Goal: Use online tool/utility: Utilize a website feature to perform a specific function

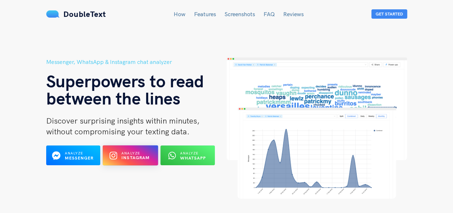
click at [132, 160] on div "Analyze Instagram" at bounding box center [131, 154] width 30 height 11
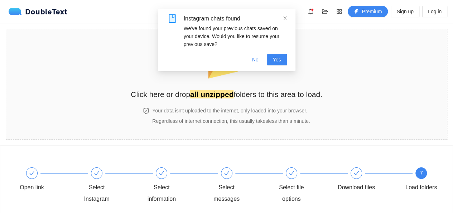
click at [414, 165] on div "Open link Select Instagram Select information Select messages Select file optio…" at bounding box center [226, 186] width 431 height 52
click at [251, 62] on button "No" at bounding box center [256, 59] width 18 height 11
click at [277, 57] on span "Yes" at bounding box center [277, 60] width 8 height 8
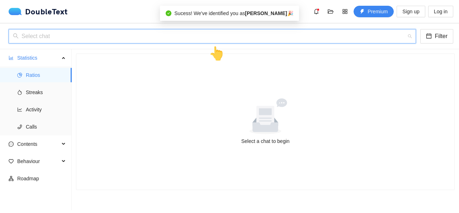
click at [108, 31] on input "search" at bounding box center [210, 36] width 394 height 14
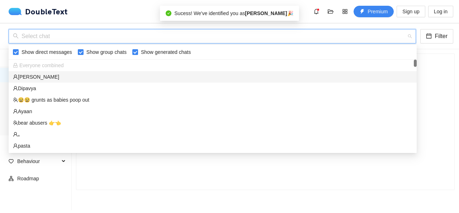
click at [35, 77] on div "khyati" at bounding box center [212, 77] width 399 height 8
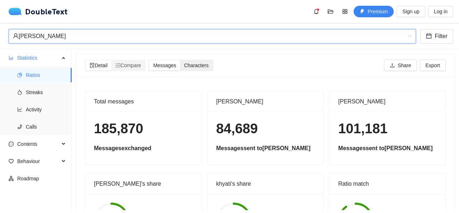
click at [204, 65] on span "Characters" at bounding box center [196, 65] width 24 height 6
click at [180, 60] on input "Characters" at bounding box center [180, 60] width 0 height 0
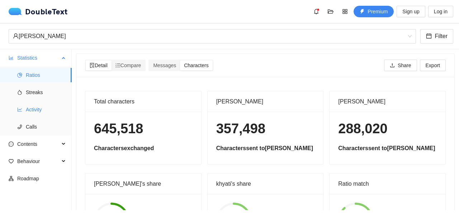
click at [33, 108] on span "Activity" at bounding box center [46, 109] width 40 height 14
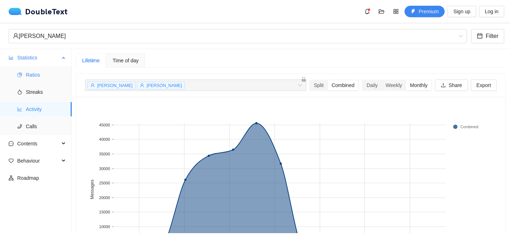
click at [19, 71] on li "Ratios" at bounding box center [36, 75] width 72 height 14
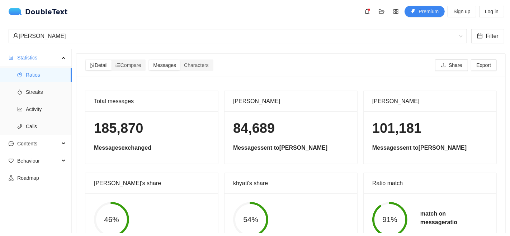
scroll to position [32, 0]
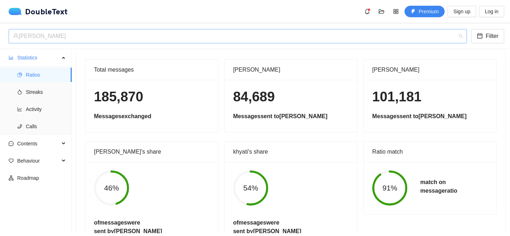
click at [132, 38] on div "khyati" at bounding box center [234, 36] width 443 height 14
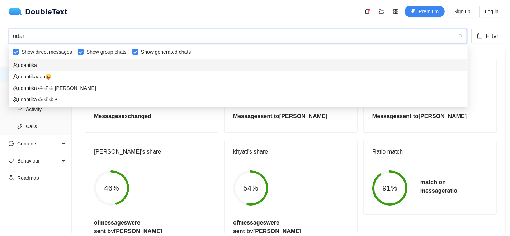
type input "udant"
click at [96, 64] on div "udantika" at bounding box center [238, 65] width 450 height 8
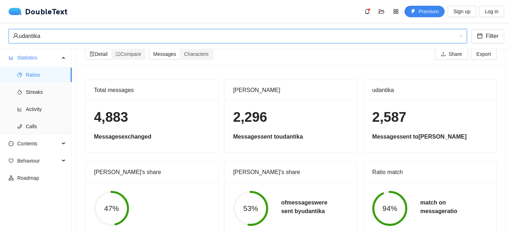
scroll to position [0, 0]
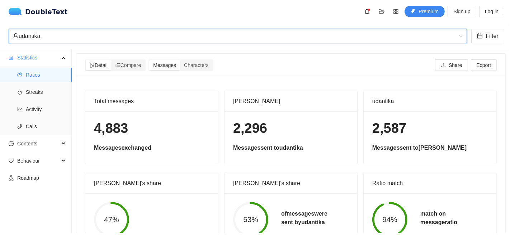
click at [94, 35] on div "udantika" at bounding box center [234, 36] width 443 height 14
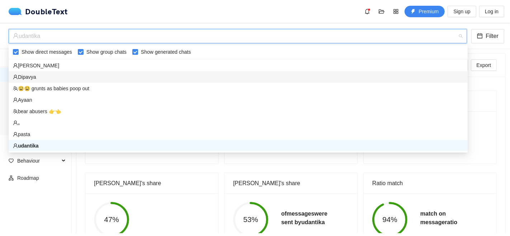
click at [46, 74] on div "Dipavya" at bounding box center [238, 77] width 450 height 8
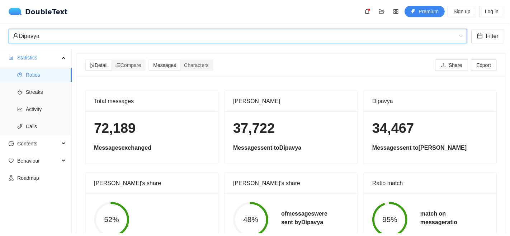
click at [65, 38] on div "Dipavya" at bounding box center [234, 36] width 443 height 14
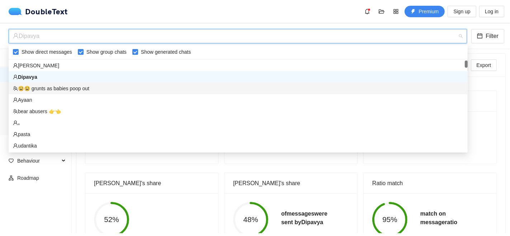
click at [41, 83] on div "😫😫 grunts as babies poop out" at bounding box center [238, 88] width 459 height 11
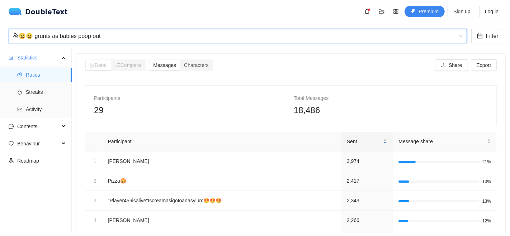
click at [61, 35] on div "😫😫 grunts as babies poop out" at bounding box center [234, 36] width 443 height 14
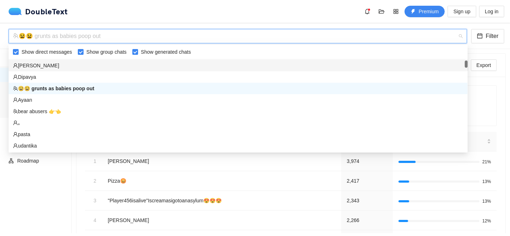
click at [36, 66] on div "khyati" at bounding box center [238, 66] width 450 height 8
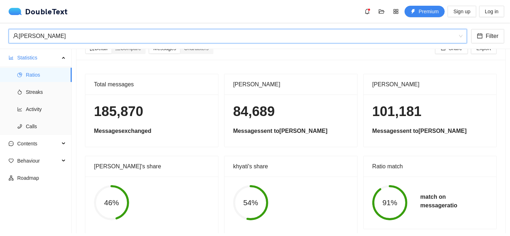
scroll to position [32, 0]
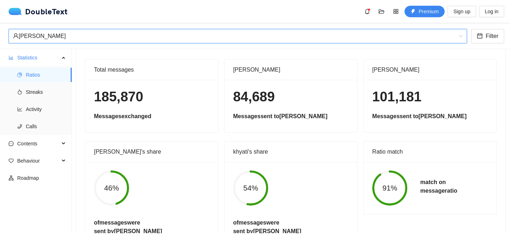
click at [80, 41] on div "khyati" at bounding box center [234, 36] width 443 height 14
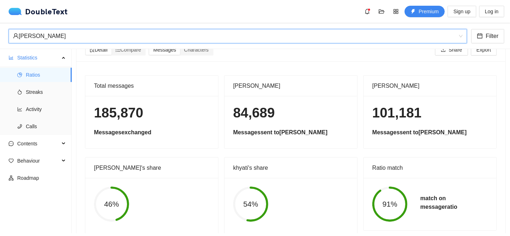
scroll to position [0, 0]
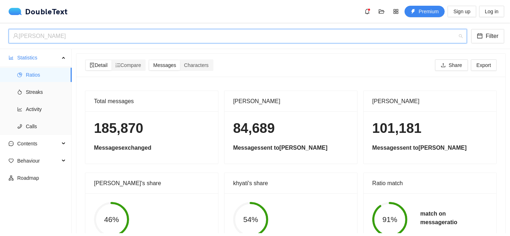
click at [69, 38] on div "khyati" at bounding box center [234, 36] width 443 height 14
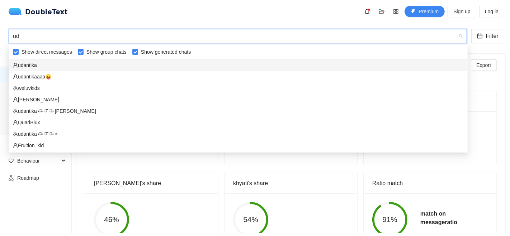
type input "uda"
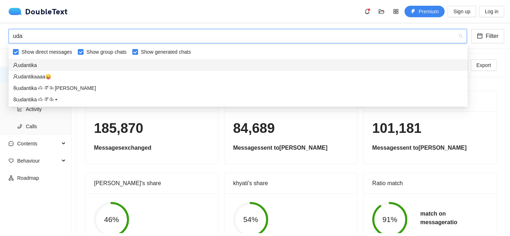
click at [63, 67] on div "udantika" at bounding box center [238, 65] width 450 height 8
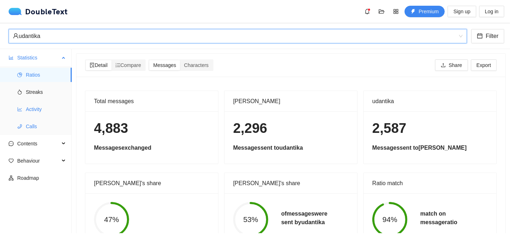
click at [38, 114] on span "Activity" at bounding box center [46, 109] width 40 height 14
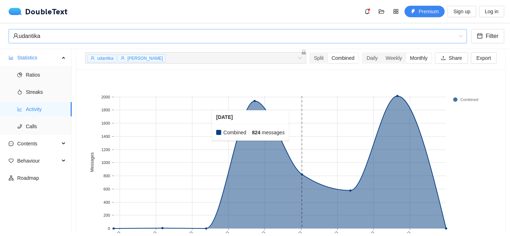
scroll to position [40, 0]
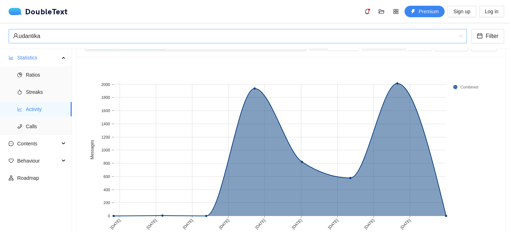
click at [110, 41] on div "udantika" at bounding box center [234, 36] width 443 height 14
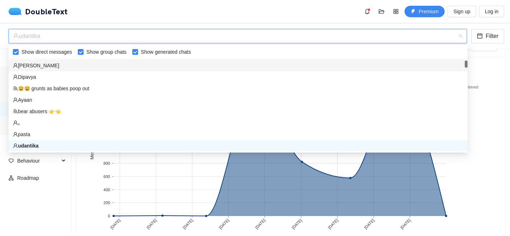
click at [29, 65] on div "khyati" at bounding box center [238, 66] width 450 height 8
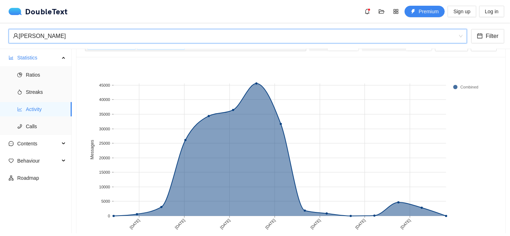
scroll to position [0, 0]
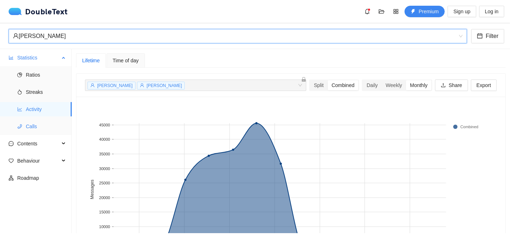
click at [45, 121] on span "Calls" at bounding box center [46, 126] width 40 height 14
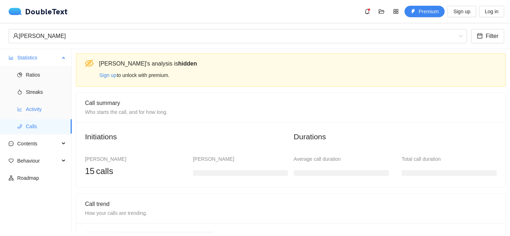
click at [38, 104] on span "Activity" at bounding box center [46, 109] width 40 height 14
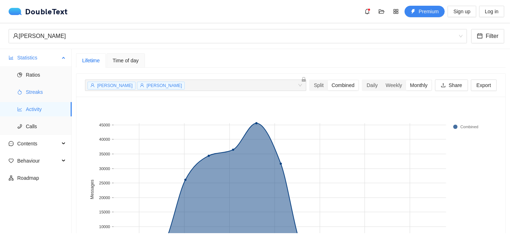
click at [29, 86] on span "Streaks" at bounding box center [46, 92] width 40 height 14
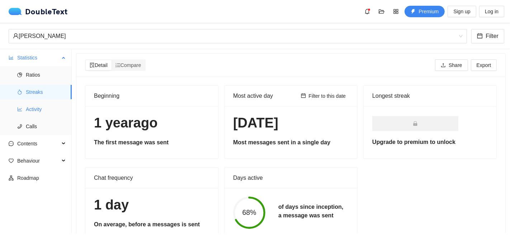
click at [39, 109] on span "Activity" at bounding box center [46, 109] width 40 height 14
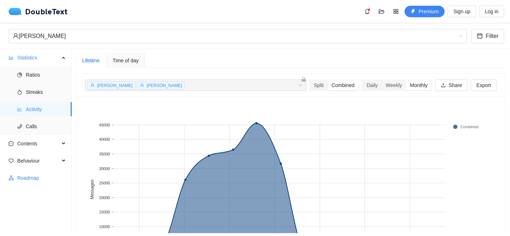
click at [28, 174] on span "Roadmap" at bounding box center [41, 178] width 49 height 14
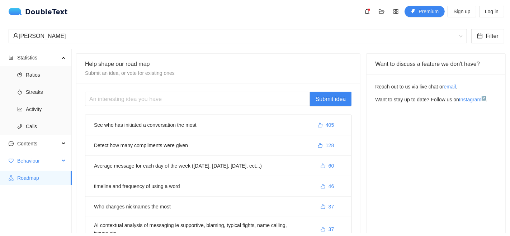
click at [71, 155] on div "Behaviour" at bounding box center [36, 161] width 72 height 14
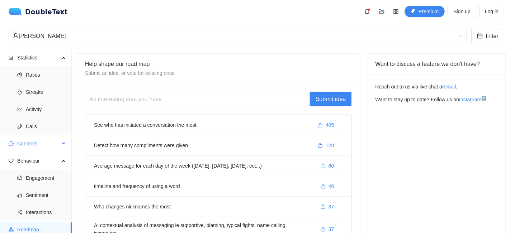
click at [40, 139] on span "Contents" at bounding box center [38, 144] width 42 height 14
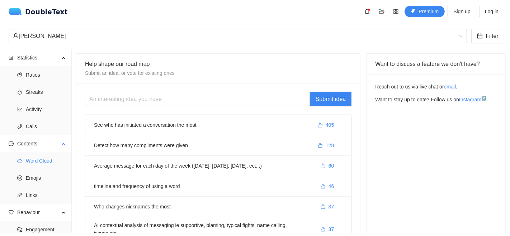
click at [40, 160] on span "Word Cloud" at bounding box center [46, 161] width 40 height 14
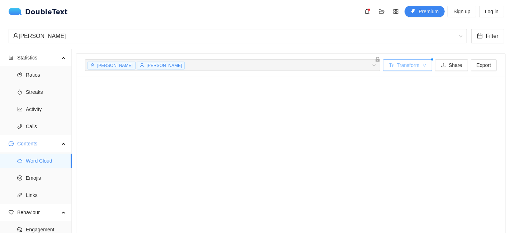
click at [396, 64] on span "Transform" at bounding box center [407, 65] width 23 height 8
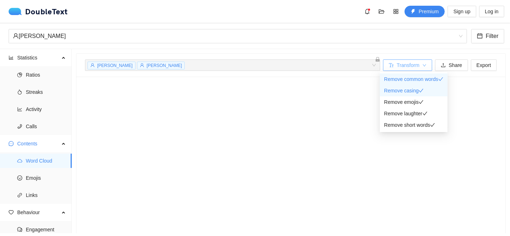
click at [396, 64] on span "Transform" at bounding box center [407, 65] width 23 height 8
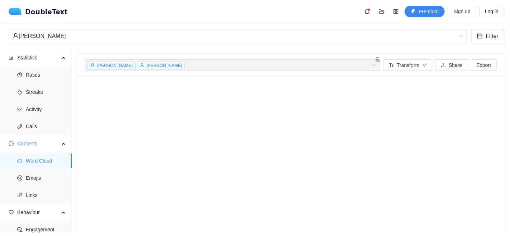
click at [223, 105] on icon at bounding box center [288, 176] width 406 height 182
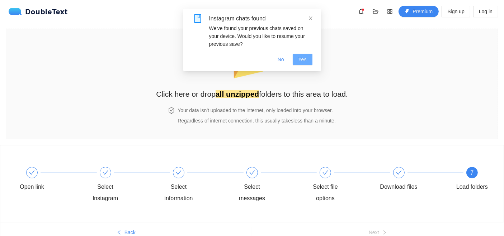
click at [305, 54] on button "Yes" at bounding box center [303, 59] width 20 height 11
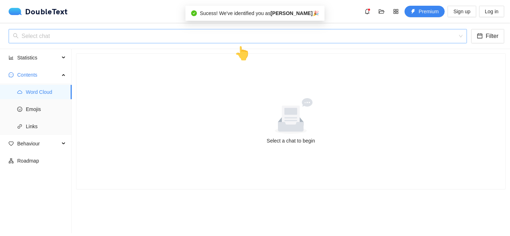
click at [127, 37] on input "search" at bounding box center [235, 36] width 445 height 14
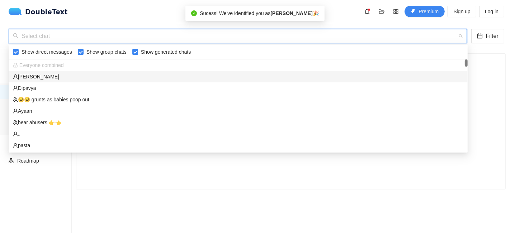
click at [36, 78] on div "[PERSON_NAME]" at bounding box center [238, 77] width 450 height 8
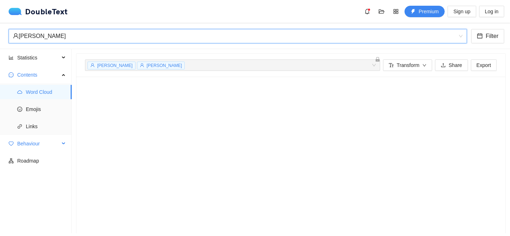
click at [38, 140] on span "Behaviour" at bounding box center [38, 144] width 42 height 14
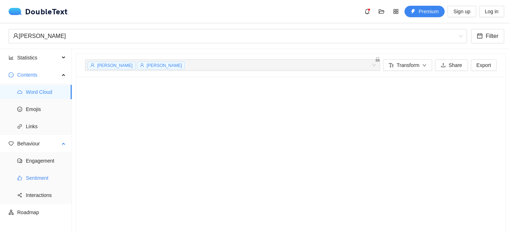
click at [41, 176] on span "Sentiment" at bounding box center [46, 178] width 40 height 14
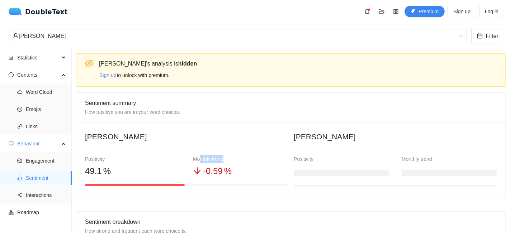
drag, startPoint x: 201, startPoint y: 158, endPoint x: 238, endPoint y: 158, distance: 37.3
click at [238, 158] on div "Monthly trend" at bounding box center [240, 159] width 95 height 8
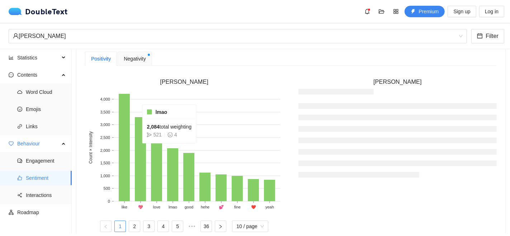
scroll to position [199, 0]
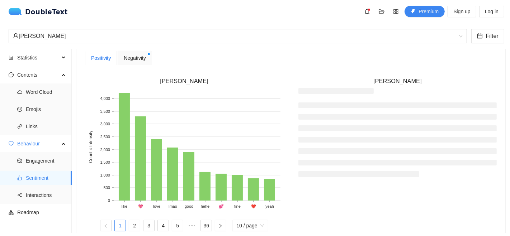
click at [136, 62] on div "Negativity" at bounding box center [135, 58] width 34 height 14
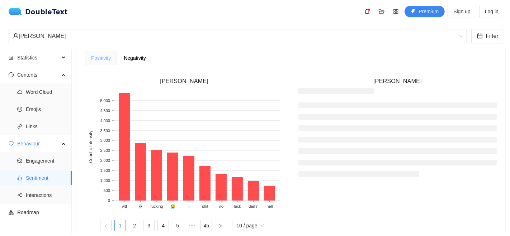
click at [112, 61] on div "Positivity" at bounding box center [101, 58] width 32 height 14
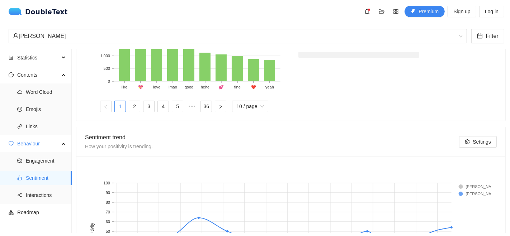
scroll to position [412, 0]
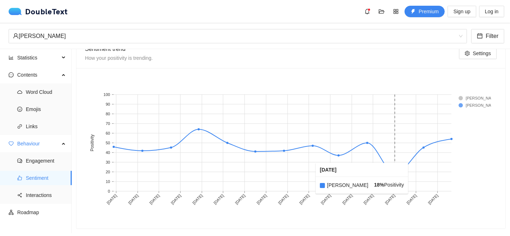
click at [390, 172] on rect at bounding box center [395, 143] width 28 height 97
click at [46, 195] on span "Interactions" at bounding box center [46, 195] width 40 height 14
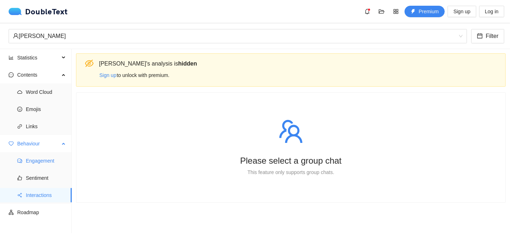
click at [40, 162] on span "Engagement" at bounding box center [46, 161] width 40 height 14
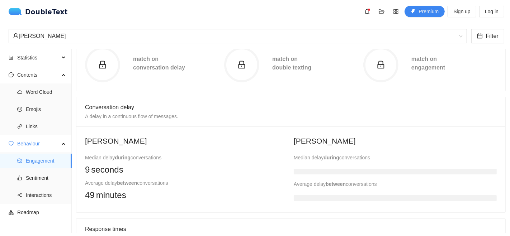
scroll to position [119, 0]
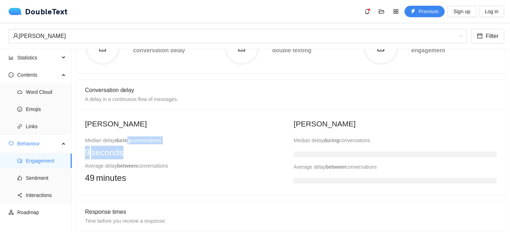
drag, startPoint x: 129, startPoint y: 142, endPoint x: 161, endPoint y: 146, distance: 31.5
click at [161, 146] on div "Median delay during conversations 9 seconds" at bounding box center [186, 148] width 203 height 23
click at [161, 146] on div "9 seconds" at bounding box center [186, 153] width 203 height 14
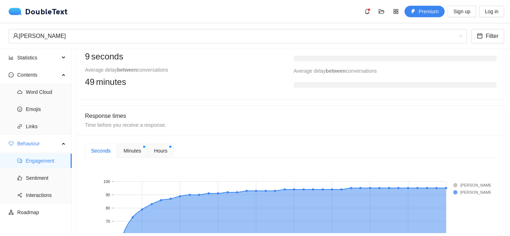
scroll to position [199, 0]
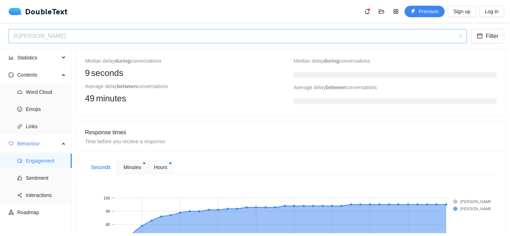
click at [34, 38] on div "khyati" at bounding box center [234, 36] width 443 height 14
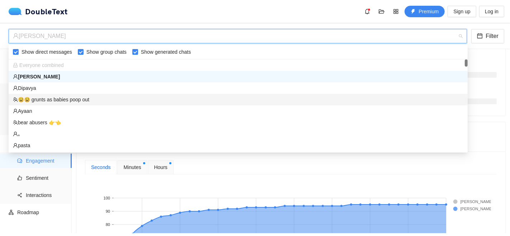
scroll to position [40, 0]
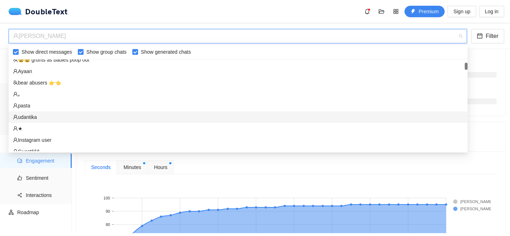
click at [41, 113] on div "udantika" at bounding box center [238, 117] width 450 height 8
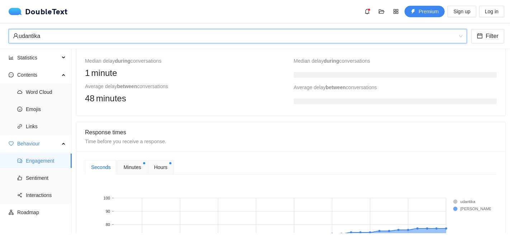
scroll to position [159, 0]
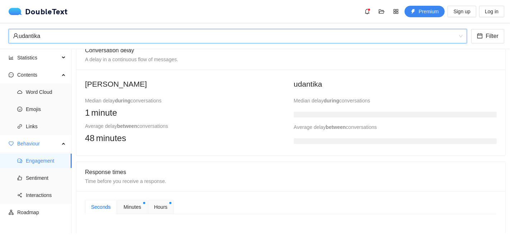
click at [100, 29] on div "udantika" at bounding box center [234, 36] width 443 height 14
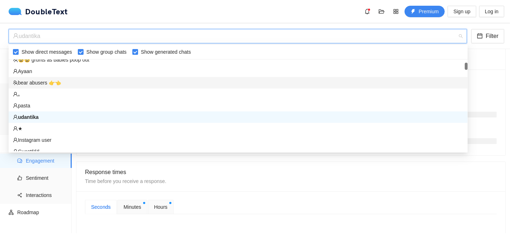
scroll to position [0, 0]
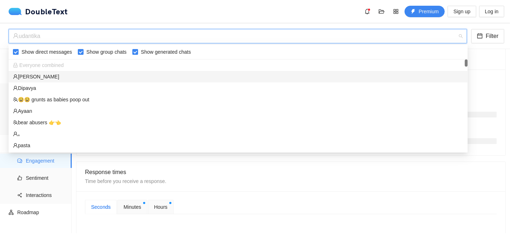
click at [26, 79] on div "khyati" at bounding box center [238, 77] width 450 height 8
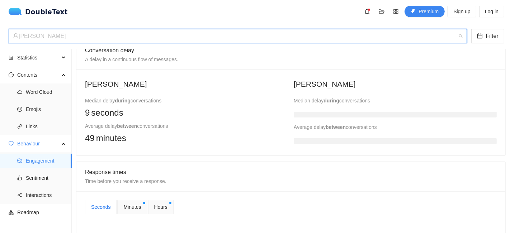
click at [104, 42] on div "khyati" at bounding box center [234, 36] width 443 height 14
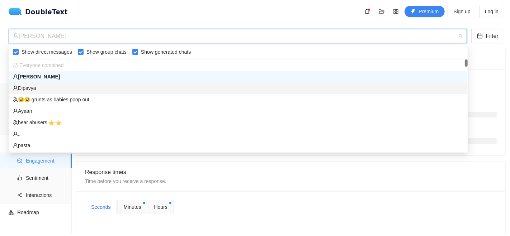
click at [40, 89] on div "Dipavya" at bounding box center [238, 88] width 450 height 8
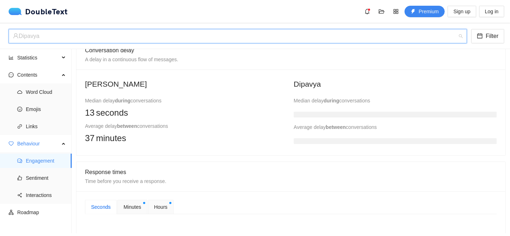
click at [127, 36] on div "Dipavya" at bounding box center [234, 36] width 443 height 14
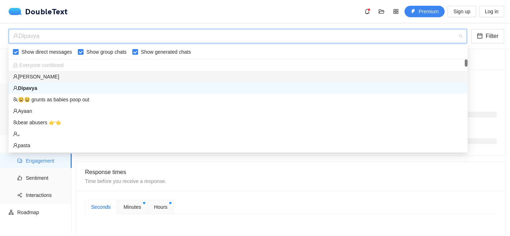
click at [34, 74] on div "khyati" at bounding box center [238, 77] width 450 height 8
